Goal: Information Seeking & Learning: Learn about a topic

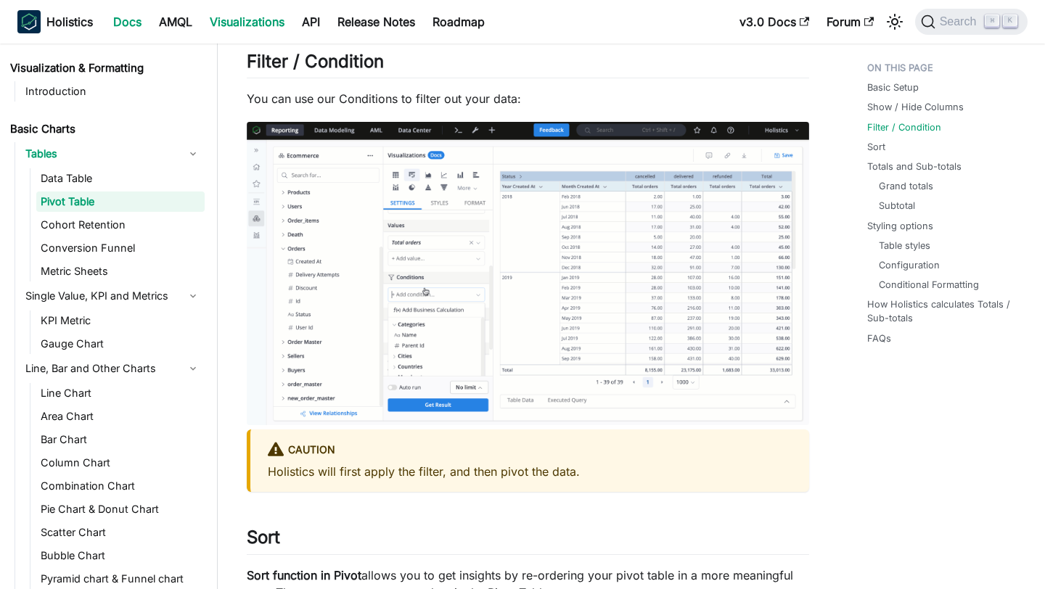
click at [124, 13] on link "Docs" at bounding box center [127, 21] width 46 height 23
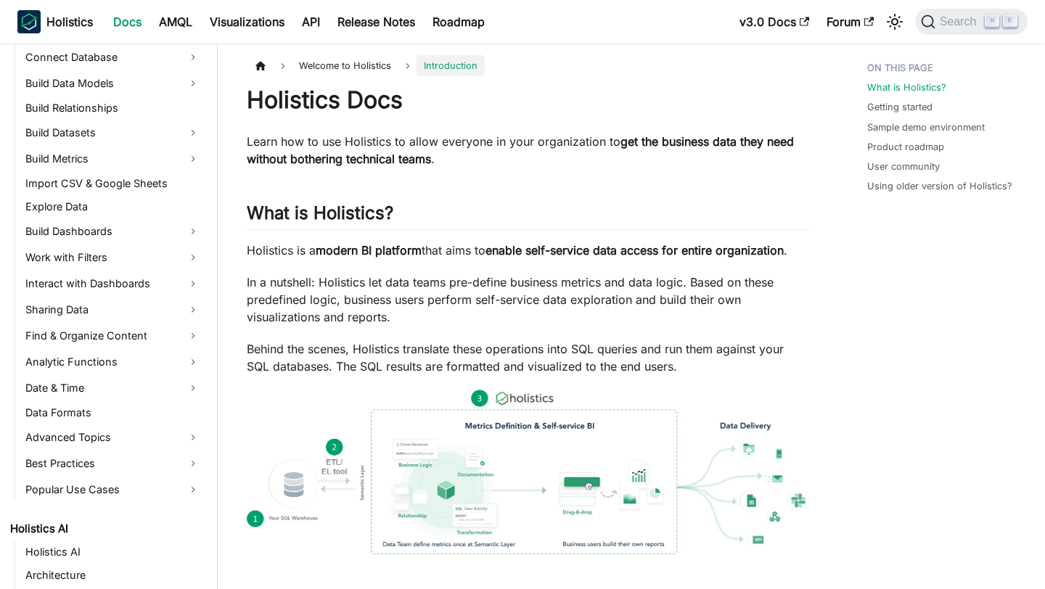
scroll to position [273, 0]
click at [112, 284] on link "Interact with Dashboards" at bounding box center [113, 284] width 184 height 23
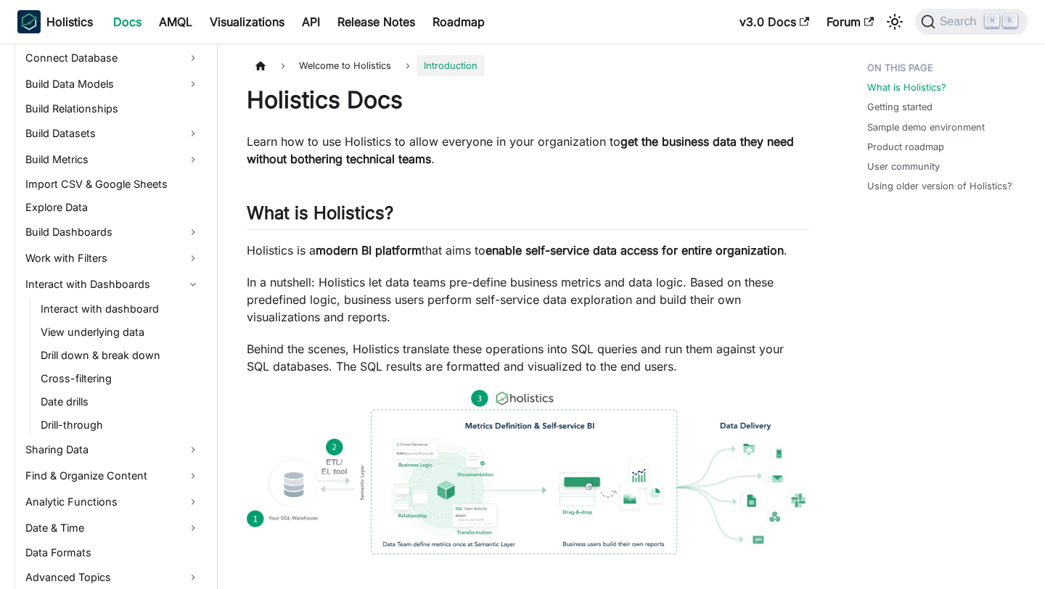
click at [105, 344] on ul "Interact with dashboard View underlying data Drill down & break down Cross-filt…" at bounding box center [117, 367] width 175 height 136
click at [105, 363] on link "Drill down & break down" at bounding box center [120, 355] width 168 height 20
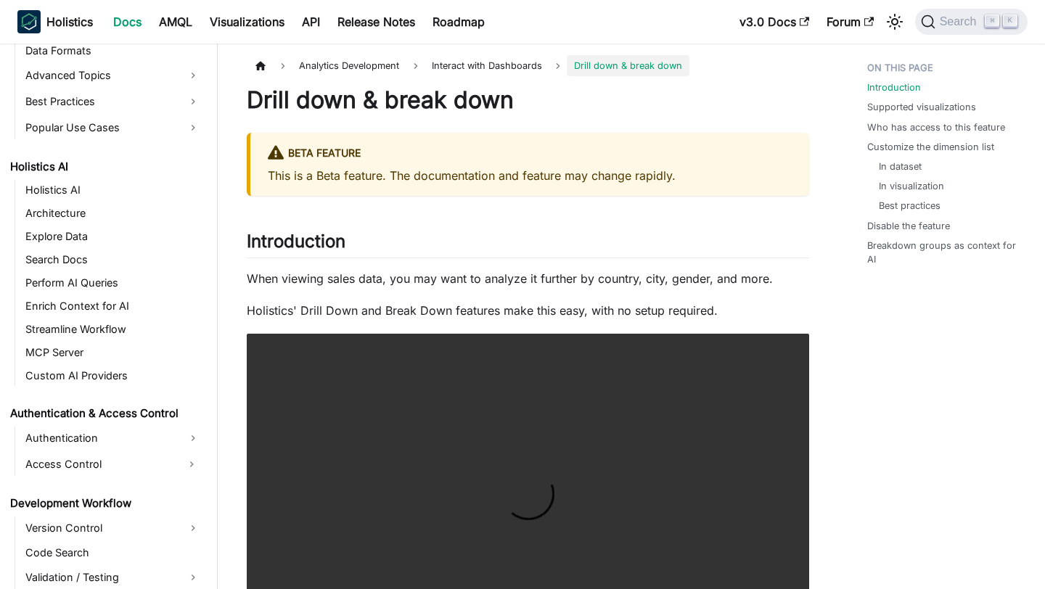
scroll to position [773, 0]
click at [72, 309] on link "Enrich Context for AI" at bounding box center [113, 307] width 184 height 20
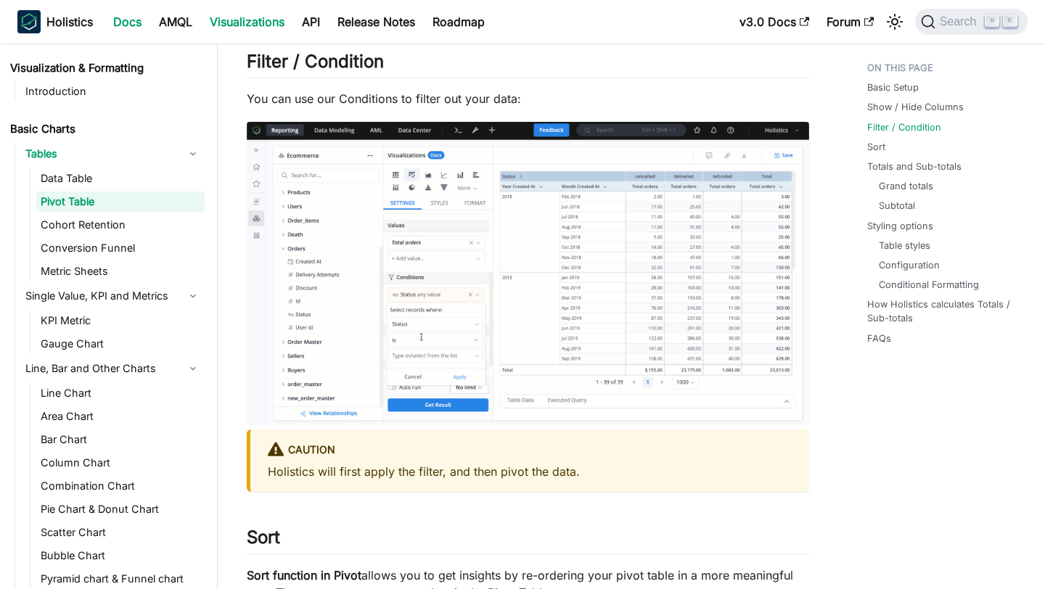
click at [130, 16] on link "Docs" at bounding box center [127, 21] width 46 height 23
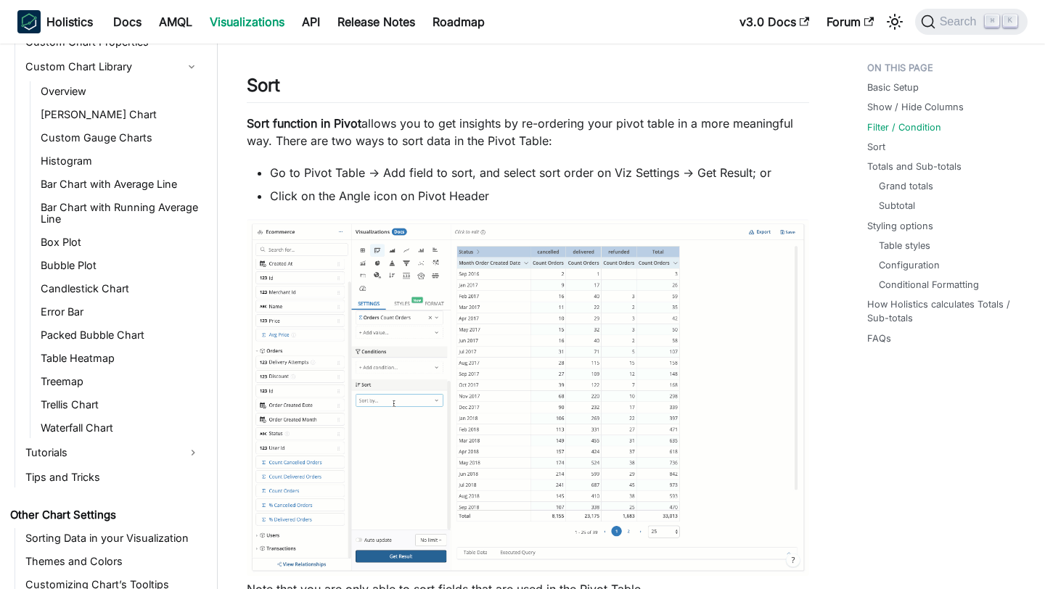
scroll to position [2356, 0]
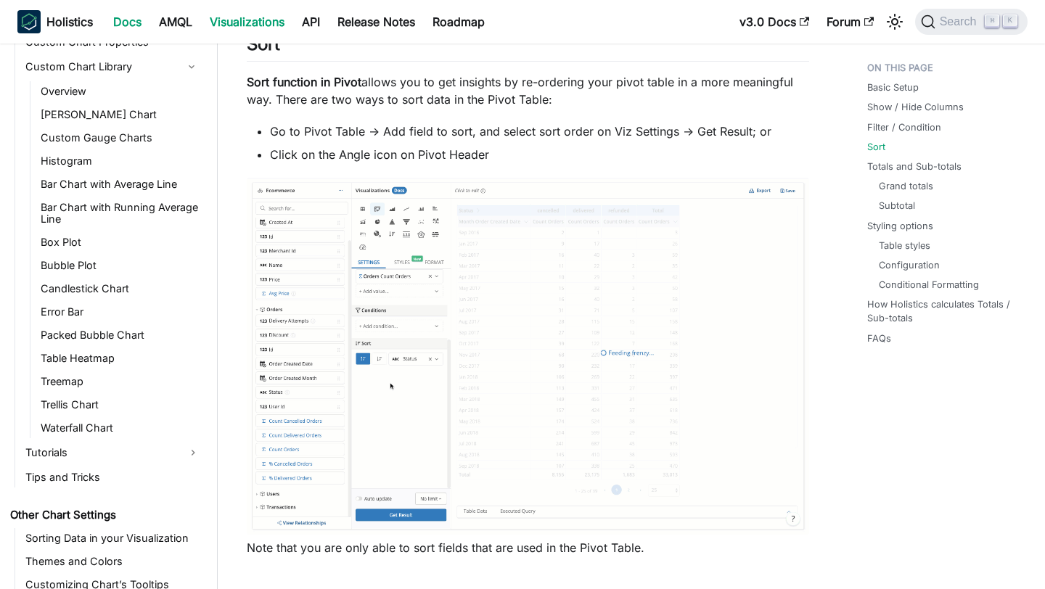
click at [130, 23] on link "Docs" at bounding box center [127, 21] width 46 height 23
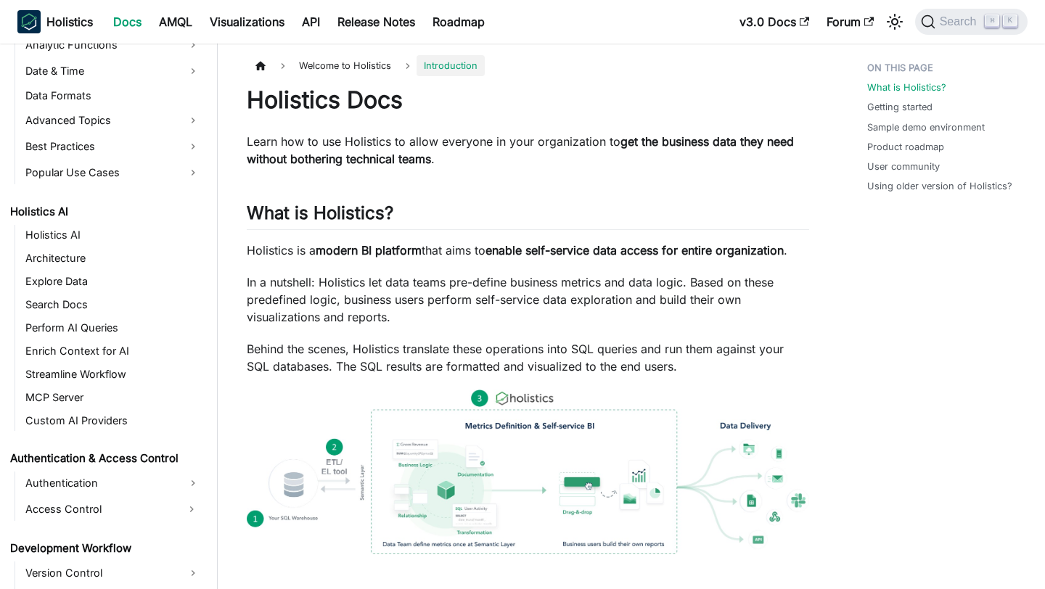
scroll to position [589, 0]
click at [112, 238] on link "Holistics AI" at bounding box center [113, 236] width 184 height 20
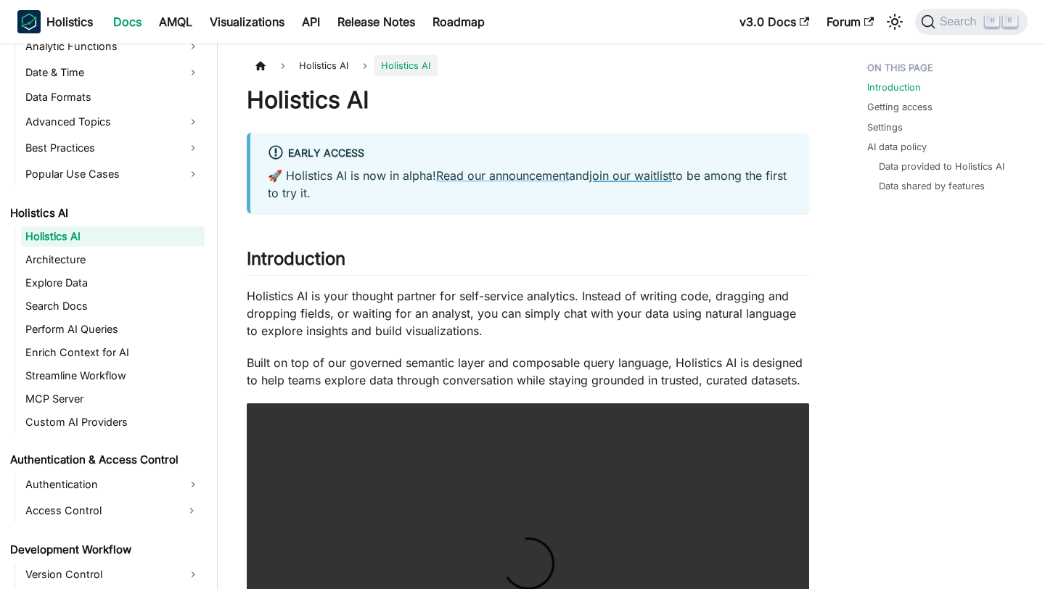
click at [640, 178] on link "join our waitlist" at bounding box center [630, 175] width 83 height 15
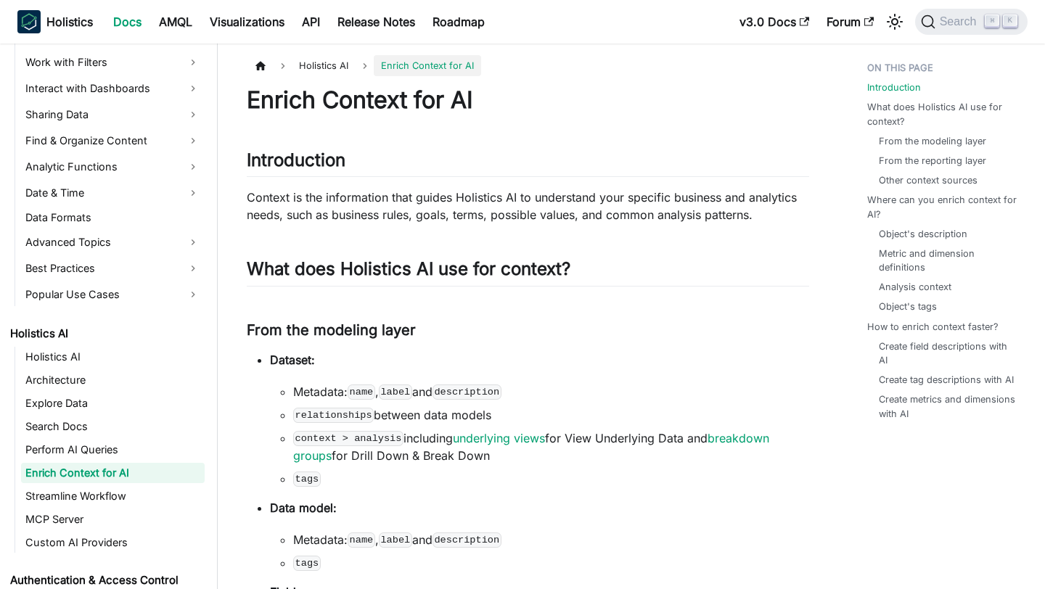
scroll to position [472, 0]
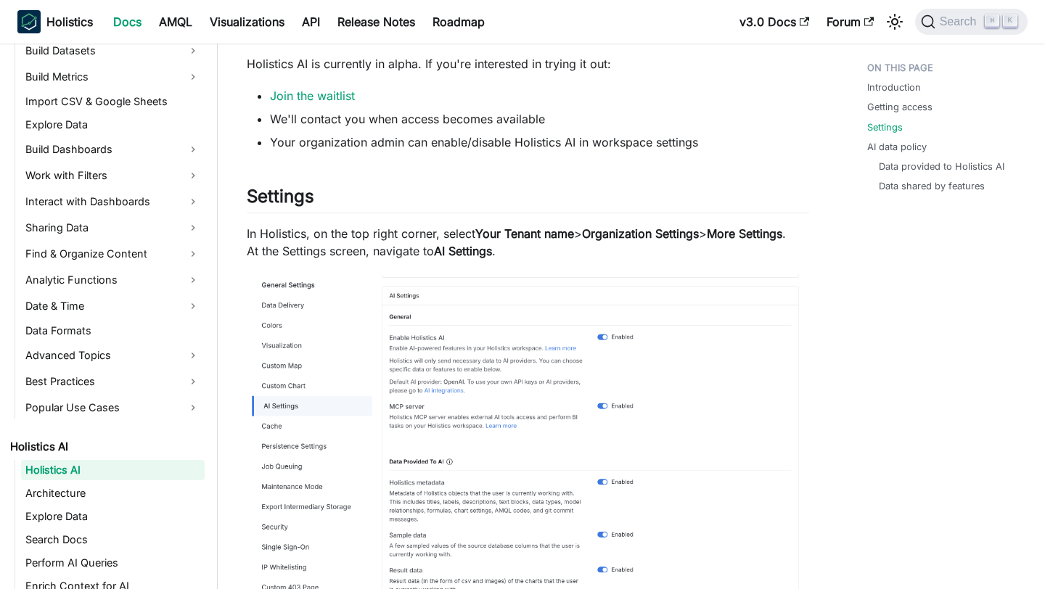
scroll to position [885, 0]
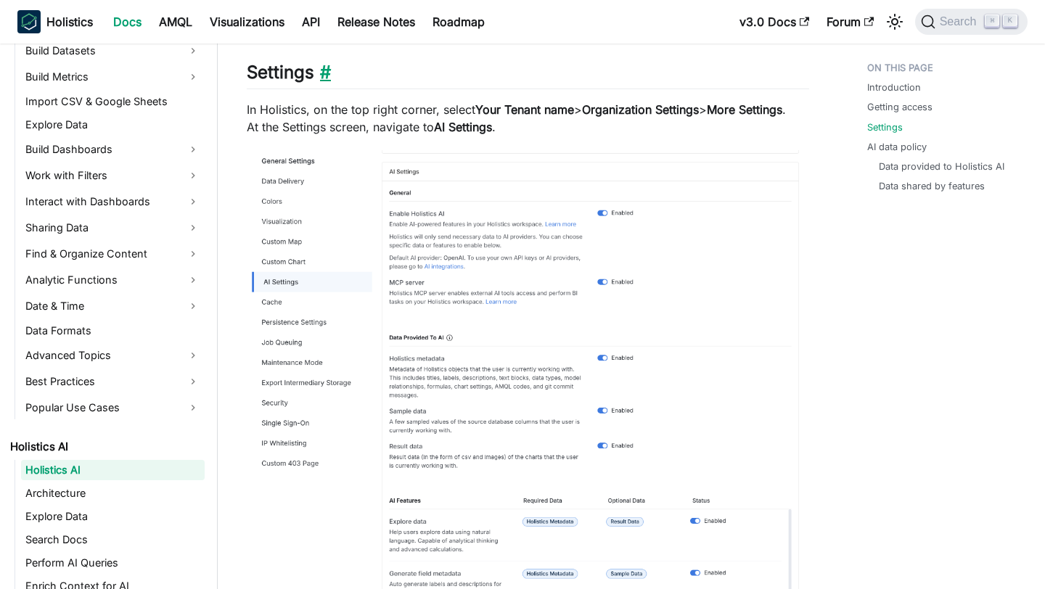
click at [329, 69] on link "​" at bounding box center [322, 72] width 17 height 21
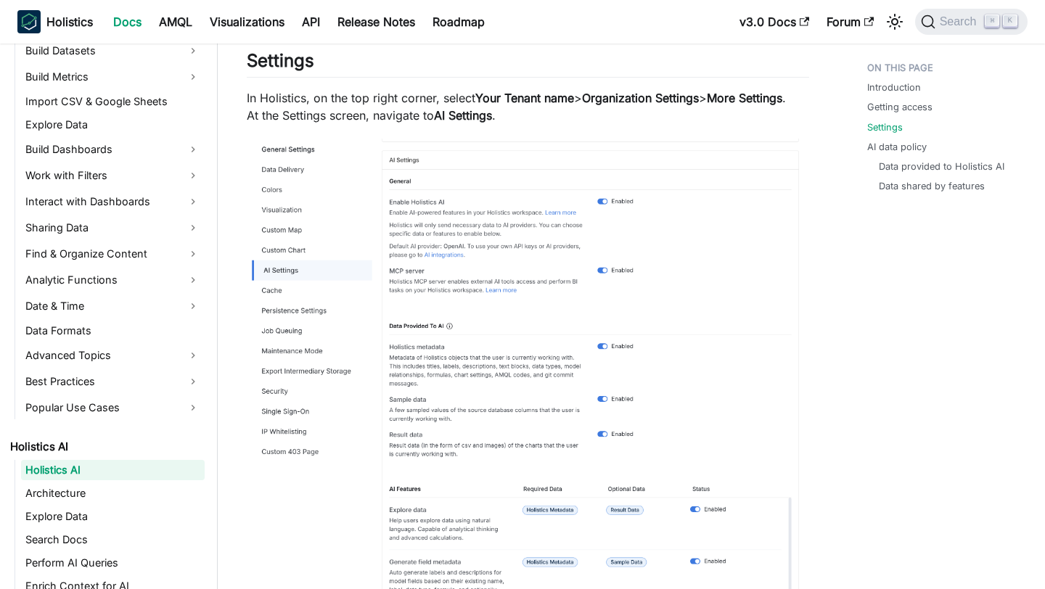
scroll to position [901, 0]
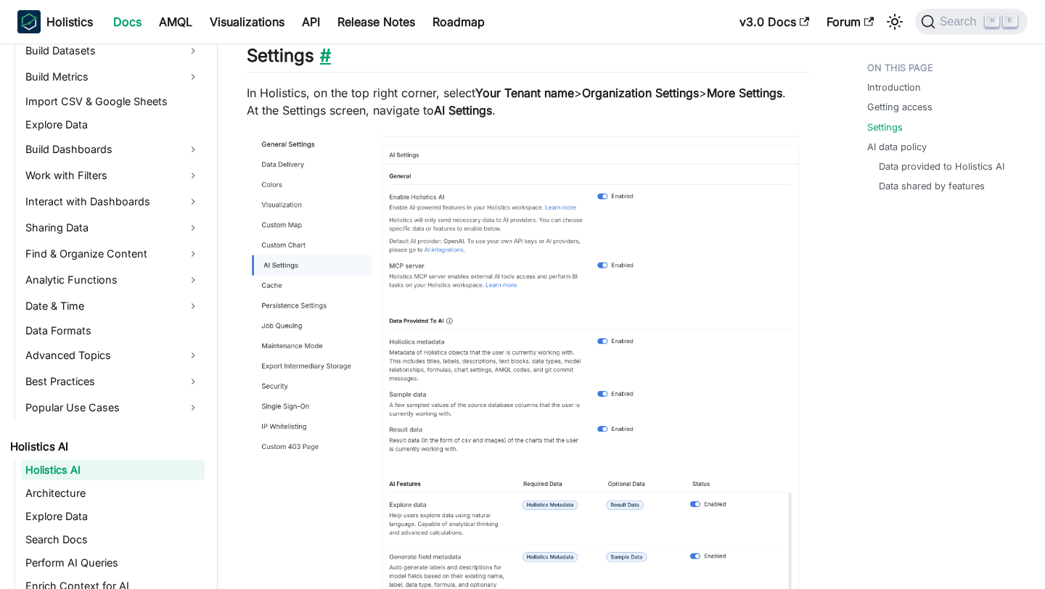
click at [320, 52] on link "​" at bounding box center [322, 55] width 17 height 21
